Goal: Find specific page/section: Find specific page/section

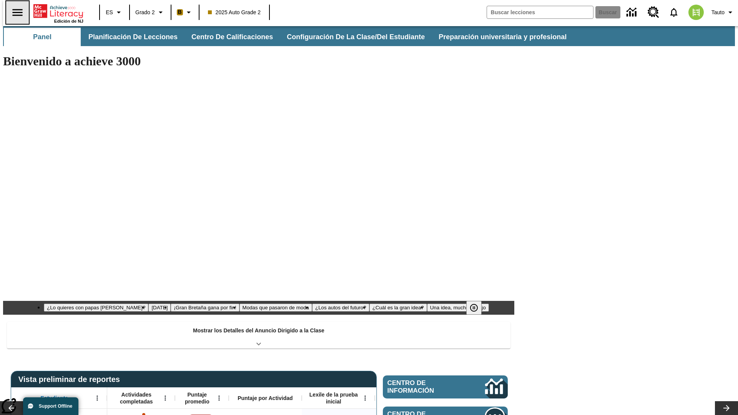
click at [14, 12] on icon "Abrir el menú lateral" at bounding box center [17, 12] width 10 height 7
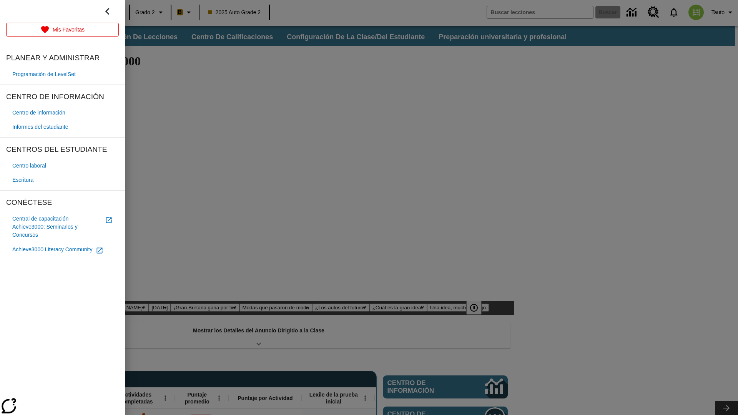
click at [43, 127] on span "Informes del estudiante" at bounding box center [40, 127] width 56 height 8
